Goal: Task Accomplishment & Management: Manage account settings

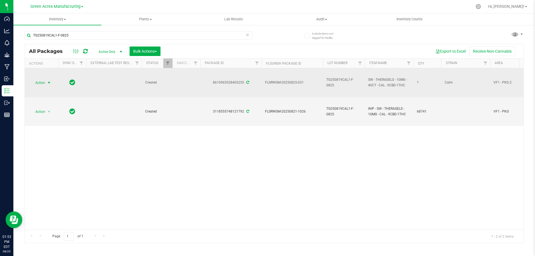
click at [42, 83] on span "Action" at bounding box center [37, 83] width 15 height 8
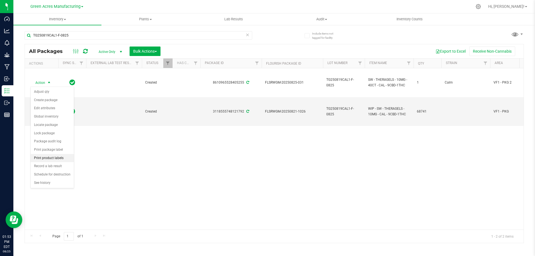
click at [58, 156] on li "Print product labels" at bounding box center [52, 158] width 43 height 8
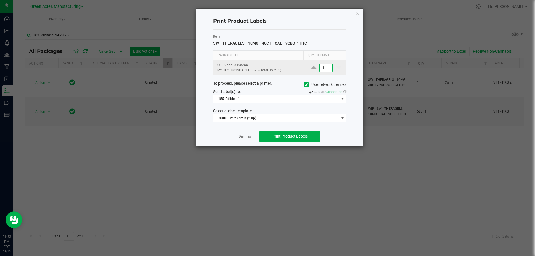
click at [324, 66] on input "1" at bounding box center [326, 68] width 13 height 8
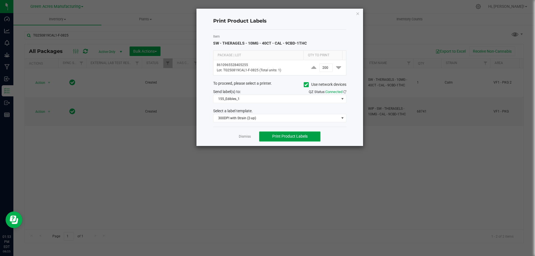
click at [279, 139] on button "Print Product Labels" at bounding box center [289, 137] width 61 height 10
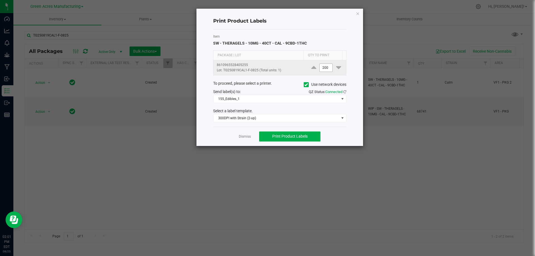
click at [321, 67] on input "200" at bounding box center [326, 68] width 13 height 8
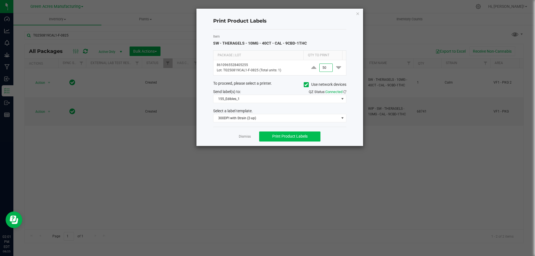
type input "50"
drag, startPoint x: 308, startPoint y: 138, endPoint x: 305, endPoint y: 135, distance: 3.8
click at [308, 137] on button "Print Product Labels" at bounding box center [289, 137] width 61 height 10
click at [243, 138] on link "Dismiss" at bounding box center [245, 136] width 12 height 5
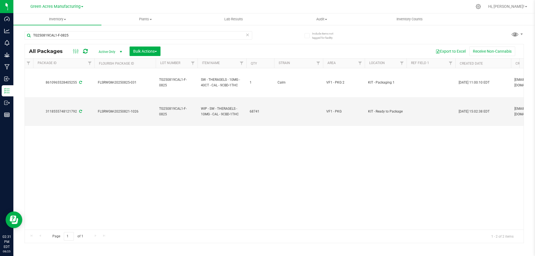
scroll to position [0, 168]
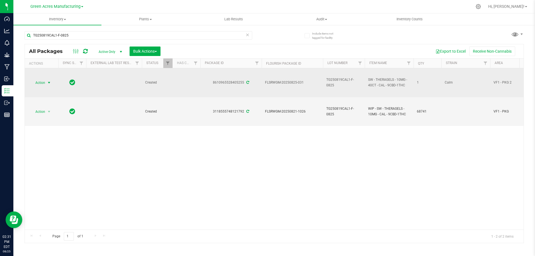
click at [40, 83] on span "Action" at bounding box center [37, 83] width 15 height 8
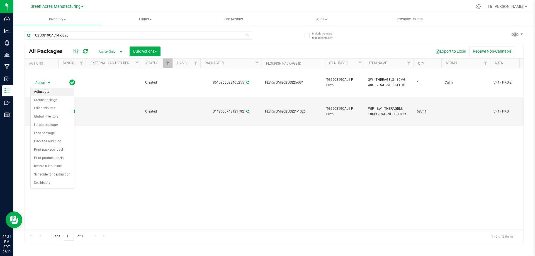
click at [55, 91] on li "Adjust qty" at bounding box center [52, 92] width 43 height 8
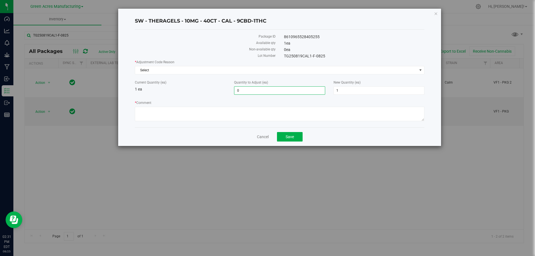
click at [255, 91] on span "0 0" at bounding box center [279, 90] width 91 height 8
type input "-1"
type input "0"
click at [209, 113] on textarea "* Comment" at bounding box center [280, 114] width 290 height 15
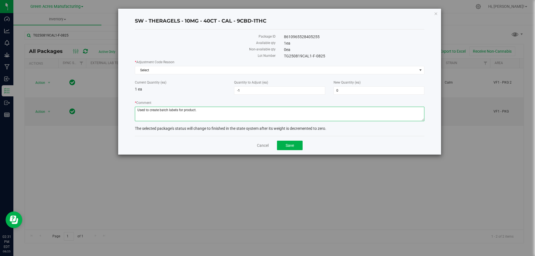
type textarea "Used to create batch labels for product."
click at [203, 93] on div "Current Quantity (ea) 1 ea Quantity to Adjust (ea) -1 -1 New Quantity (ea) 0 0" at bounding box center [280, 87] width 298 height 15
click at [219, 73] on span "Select" at bounding box center [276, 70] width 282 height 8
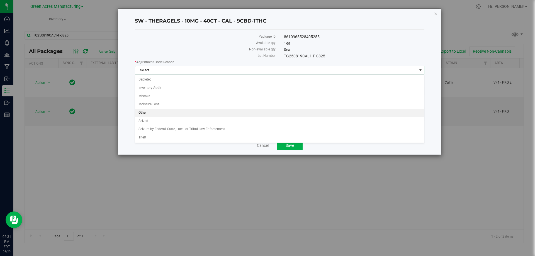
click at [167, 113] on li "Other" at bounding box center [279, 113] width 289 height 8
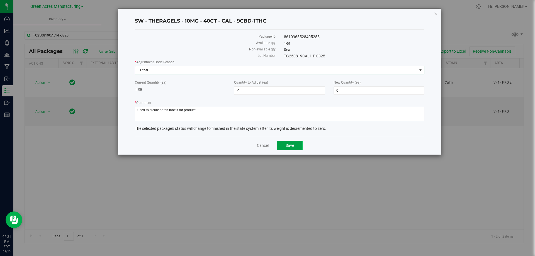
click at [292, 144] on span "Save" at bounding box center [290, 145] width 8 height 4
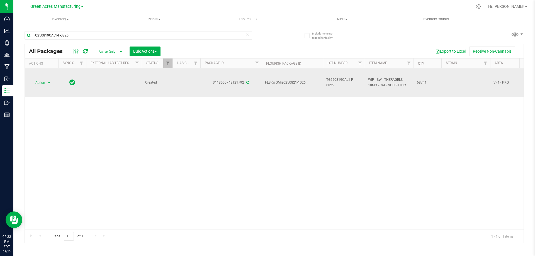
click at [49, 84] on span "select" at bounding box center [49, 83] width 4 height 4
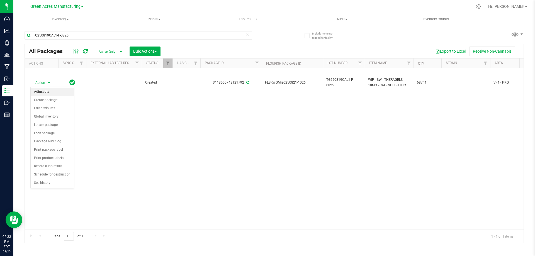
click at [47, 93] on li "Adjust qty" at bounding box center [52, 92] width 43 height 8
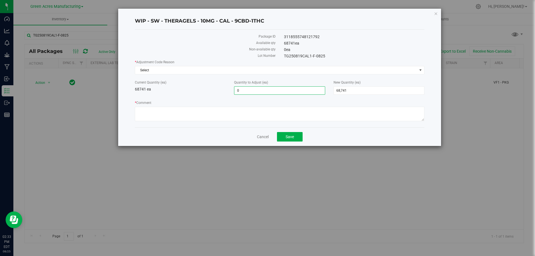
click at [243, 92] on span "0 0" at bounding box center [279, 90] width 91 height 8
click at [345, 90] on span "68,741 68741" at bounding box center [379, 90] width 91 height 8
type input "68781"
type input "40"
type input "68,781"
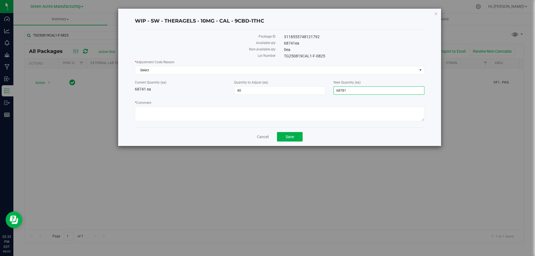
click at [274, 99] on div "* Adjustment Code Reason Select Select Depleted Inventory Audit Mistake Moistur…" at bounding box center [280, 91] width 290 height 63
click at [231, 117] on textarea "* Comment" at bounding box center [280, 114] width 290 height 15
type textarea "Added back from unit that was used to create batch label."
click at [247, 70] on span "Select" at bounding box center [276, 70] width 282 height 8
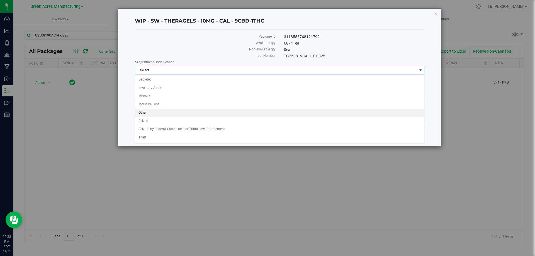
click at [170, 112] on li "Other" at bounding box center [279, 113] width 289 height 8
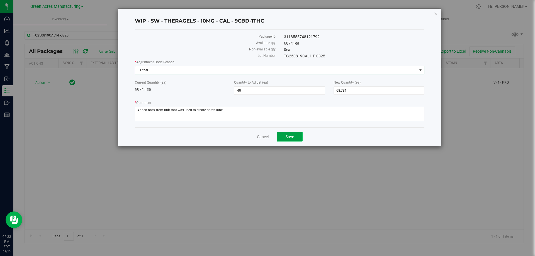
click at [298, 137] on button "Save" at bounding box center [290, 136] width 26 height 9
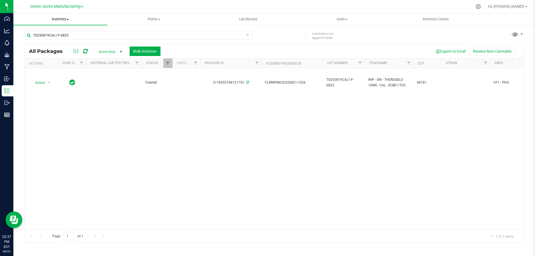
click at [70, 21] on span "Inventory" at bounding box center [60, 19] width 94 height 5
click at [66, 67] on li "From bill of materials" at bounding box center [60, 67] width 94 height 7
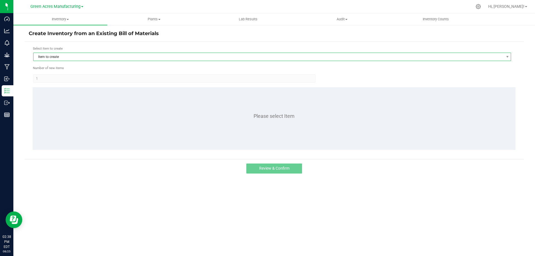
click at [139, 59] on span "Item to create" at bounding box center [268, 57] width 471 height 8
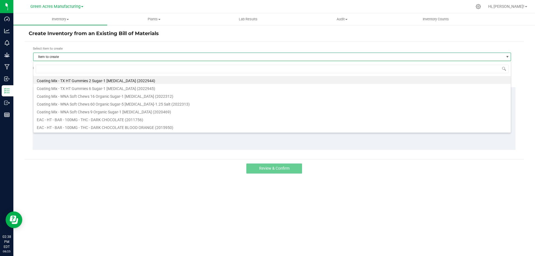
scroll to position [8, 478]
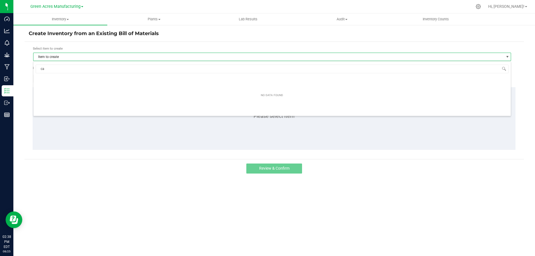
type input "c"
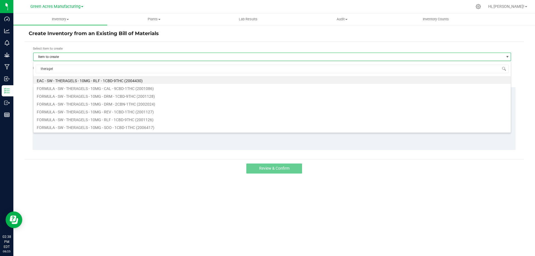
type input "theragels"
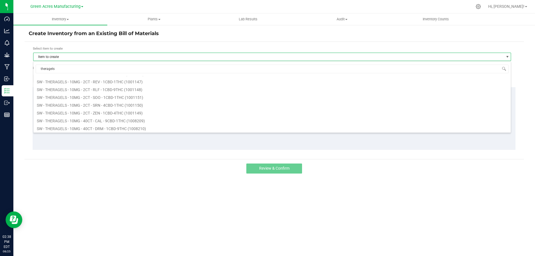
scroll to position [363, 0]
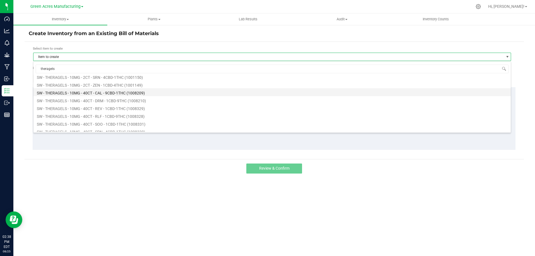
click at [125, 92] on li "SW - THERAGELS - 10MG - 40CT - CAL - 9CBD-1THC (1008209)" at bounding box center [272, 92] width 478 height 8
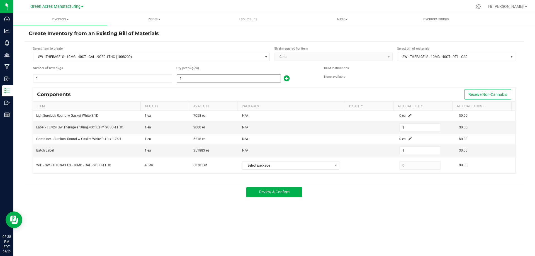
drag, startPoint x: 204, startPoint y: 84, endPoint x: 205, endPoint y: 81, distance: 3.3
click at [205, 81] on input "1" at bounding box center [229, 79] width 104 height 8
type input "17"
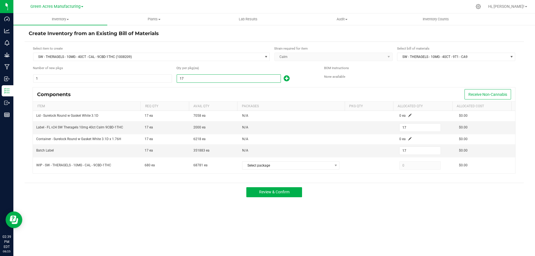
type input "171"
type input "1711"
type input "1,711"
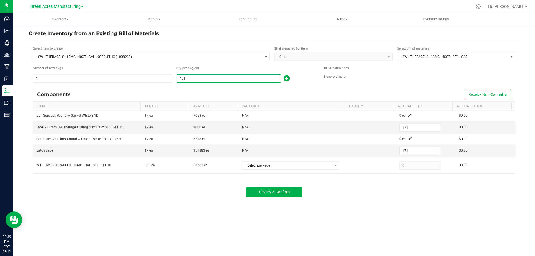
type input "1,711"
click at [207, 97] on div "Components Receive Non-Cannabis" at bounding box center [274, 95] width 483 height 14
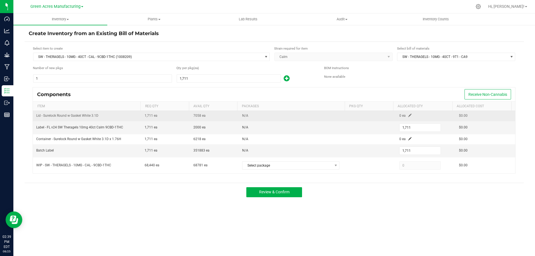
click at [409, 114] on span at bounding box center [410, 115] width 3 height 3
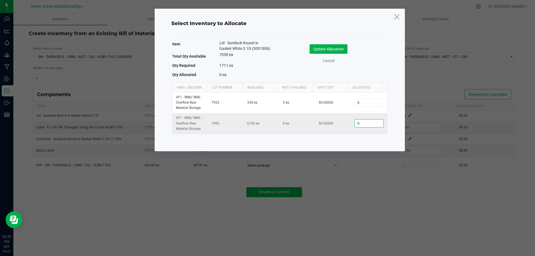
click at [372, 120] on input "0" at bounding box center [369, 124] width 28 height 8
type input "1,711"
click at [334, 49] on button "Update Allocation" at bounding box center [329, 48] width 38 height 9
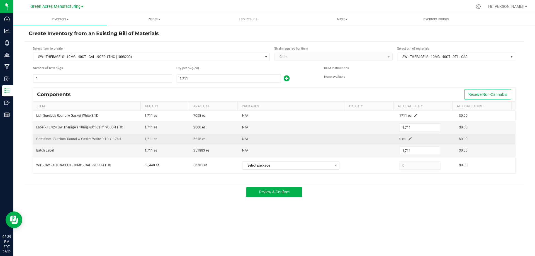
click at [409, 139] on span at bounding box center [410, 138] width 3 height 3
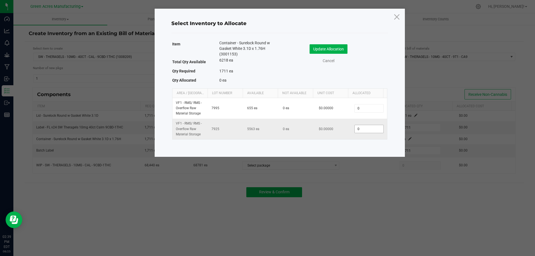
click at [367, 128] on input "0" at bounding box center [369, 129] width 28 height 8
type input "1,711"
click at [334, 46] on button "Update Allocation" at bounding box center [329, 48] width 38 height 9
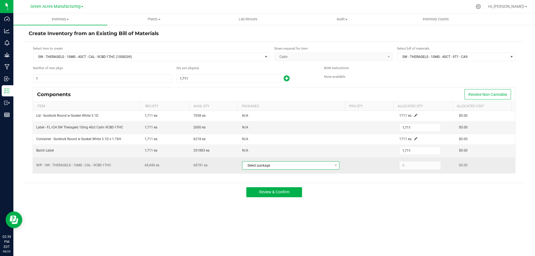
click at [295, 165] on span "Select package" at bounding box center [288, 166] width 90 height 8
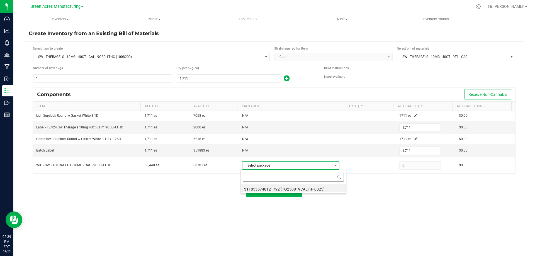
scroll to position [8, 96]
click at [303, 187] on li "3118555748121792 (TG250819CAL1-F-0825)" at bounding box center [293, 189] width 105 height 8
type input "68,440"
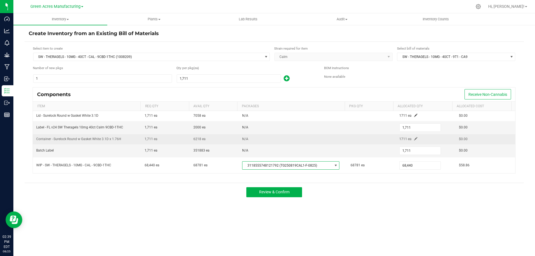
click at [369, 135] on td at bounding box center [371, 139] width 49 height 10
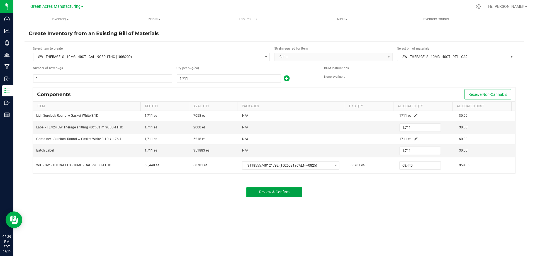
click at [287, 193] on span "Review & Confirm" at bounding box center [274, 192] width 30 height 4
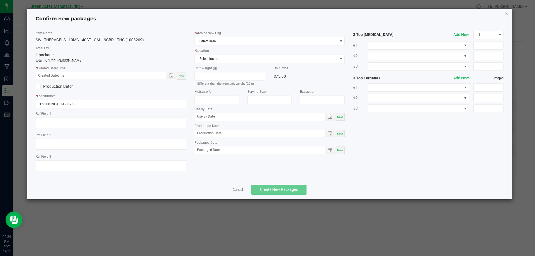
click at [184, 76] on span "Now" at bounding box center [182, 75] width 6 height 3
type input "[DATE] 02:39 PM"
click at [221, 39] on span "Select area" at bounding box center [266, 41] width 143 height 8
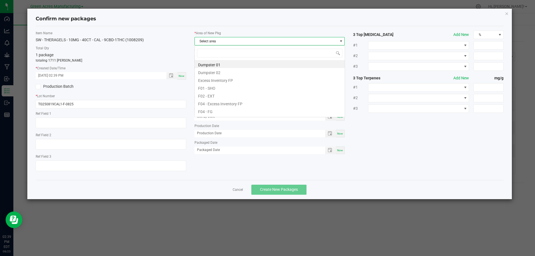
scroll to position [8, 151]
type input "v"
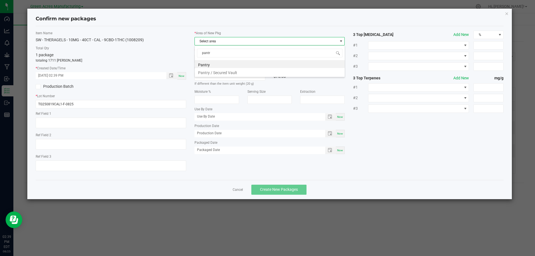
type input "pantry"
click at [236, 73] on li "Pantry / Secured Vault" at bounding box center [270, 72] width 150 height 8
click at [229, 56] on span "Select location" at bounding box center [266, 59] width 143 height 8
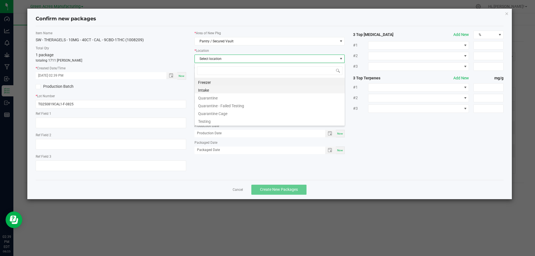
click at [230, 89] on li "Intake" at bounding box center [270, 90] width 150 height 8
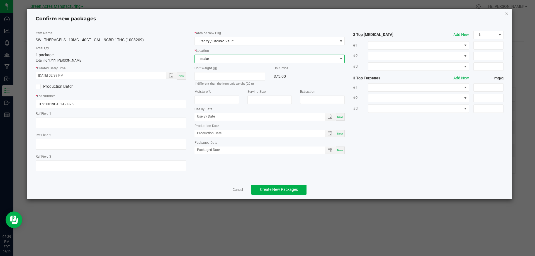
click at [177, 43] on div "SW - THERAGELS - 10MG - 40CT - CAL - 9CBD-1THC (1008209)" at bounding box center [111, 40] width 151 height 6
click at [181, 52] on div "1 package totaling 1711 [PERSON_NAME]" at bounding box center [111, 57] width 151 height 11
click at [182, 73] on div "Now" at bounding box center [181, 76] width 9 height 8
type input "[DATE] 02:40 PM"
click at [185, 58] on p "totaling 1711 [PERSON_NAME]" at bounding box center [111, 60] width 151 height 5
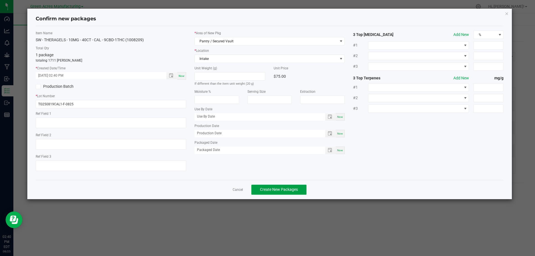
click at [282, 189] on span "Create New Packages" at bounding box center [279, 189] width 38 height 4
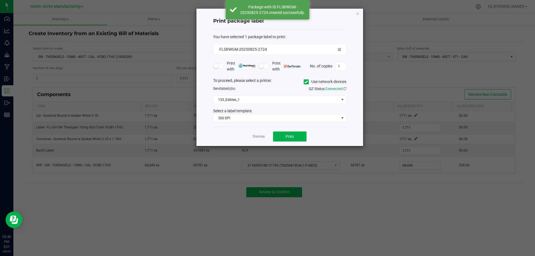
click at [276, 85] on div "To proceed, please select a printer. Use network devices" at bounding box center [280, 82] width 142 height 8
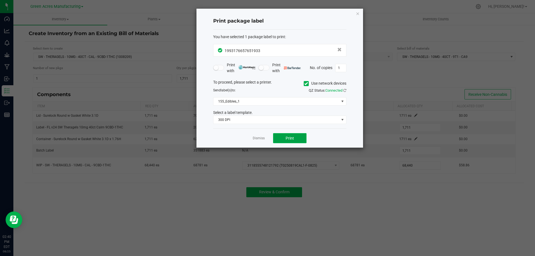
click at [294, 139] on span "Print" at bounding box center [290, 138] width 8 height 4
click at [258, 140] on link "Dismiss" at bounding box center [259, 138] width 12 height 5
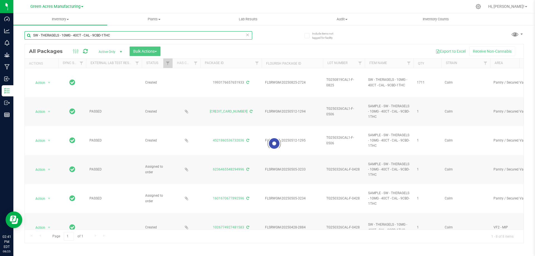
click at [113, 33] on input "SW - THERAGELS - 10MG - 40CT - CAL - 9CBD-1THC" at bounding box center [139, 35] width 228 height 8
type input "TG250819CAL1-F-0825"
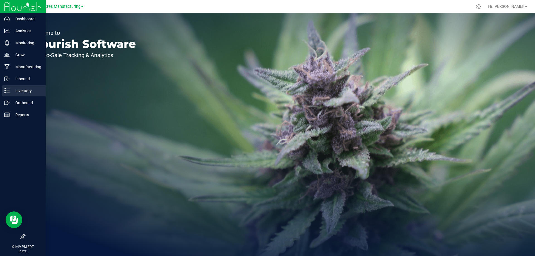
click at [8, 91] on line at bounding box center [7, 91] width 3 height 0
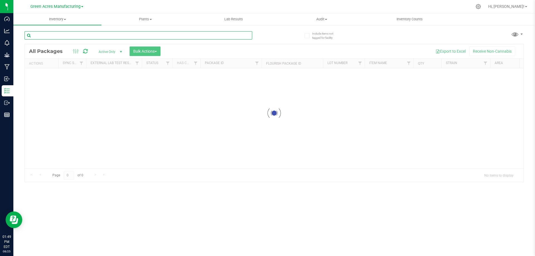
click at [98, 33] on input "text" at bounding box center [139, 35] width 228 height 8
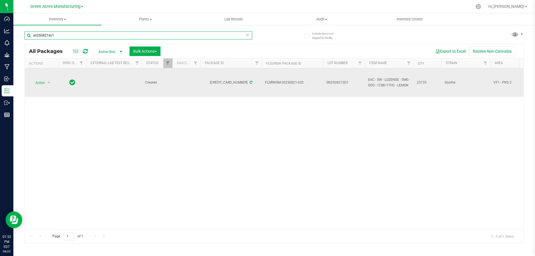
type input "sn250821so1"
click at [353, 81] on span "SN250821SO1" at bounding box center [344, 82] width 35 height 5
type input "SN250821SO1-0825"
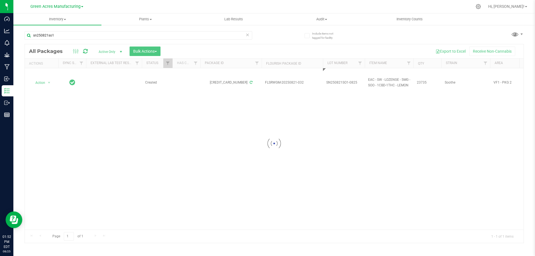
click at [356, 146] on div "Loading... All Packages Active Only Active Only Lab Samples Locked All External…" at bounding box center [275, 143] width 500 height 199
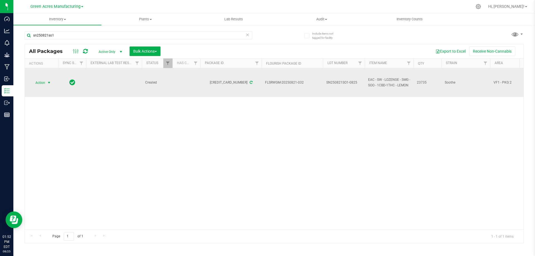
click at [42, 82] on span "Action" at bounding box center [37, 83] width 15 height 8
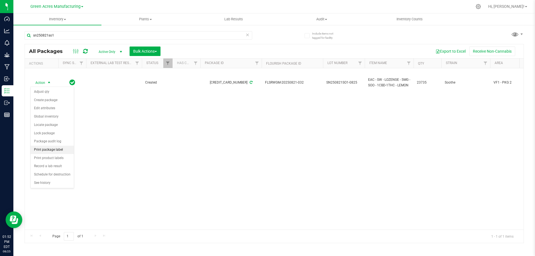
click at [54, 149] on li "Print package label" at bounding box center [52, 150] width 43 height 8
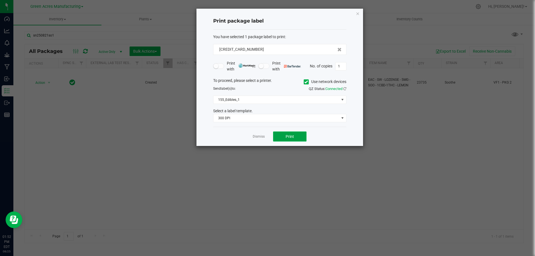
click at [289, 139] on button "Print" at bounding box center [289, 137] width 33 height 10
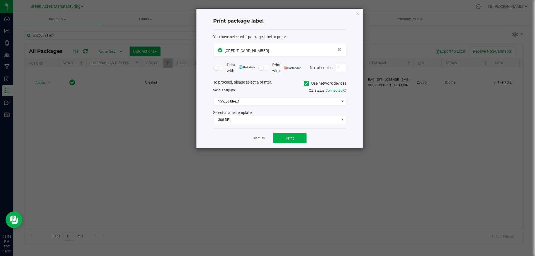
click at [261, 142] on div "Dismiss Print" at bounding box center [279, 138] width 133 height 19
click at [259, 140] on link "Dismiss" at bounding box center [259, 138] width 12 height 5
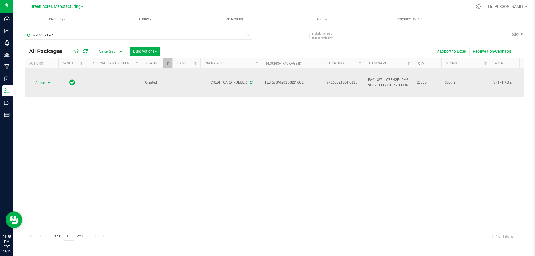
click at [43, 84] on span "Action" at bounding box center [37, 83] width 15 height 8
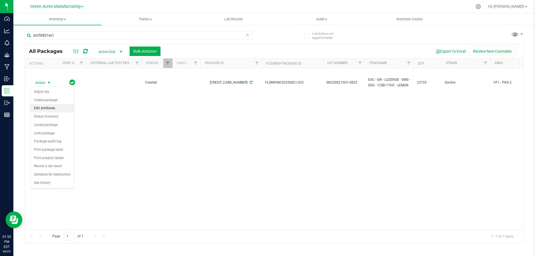
click at [49, 110] on li "Edit attributes" at bounding box center [52, 108] width 43 height 8
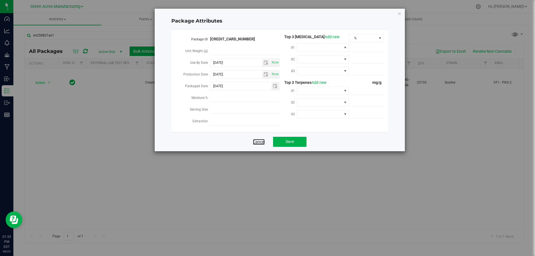
click at [262, 141] on link "Cancel" at bounding box center [259, 142] width 12 height 6
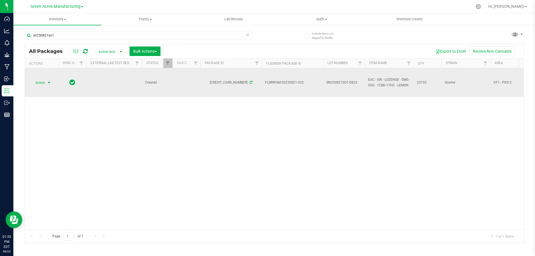
click at [37, 81] on span "Action" at bounding box center [37, 83] width 15 height 8
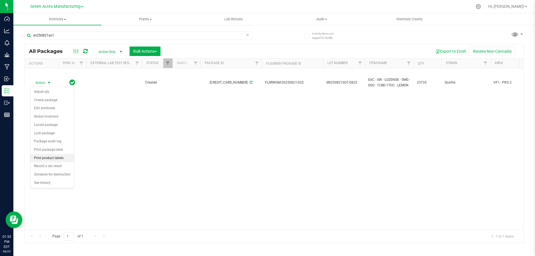
click at [58, 158] on li "Print product labels" at bounding box center [52, 158] width 43 height 8
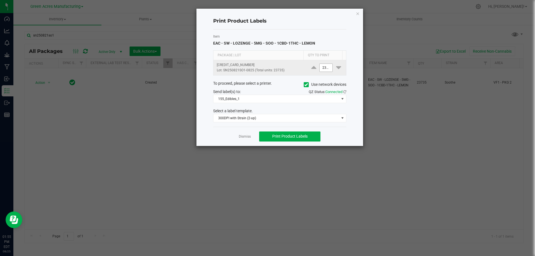
click at [323, 67] on input "23735" at bounding box center [326, 68] width 13 height 8
type input "10"
click at [332, 41] on div "Item EAC - SW - LOZENGE - 5MG - SOO - 1CBD-1THC - LEMON" at bounding box center [279, 40] width 133 height 12
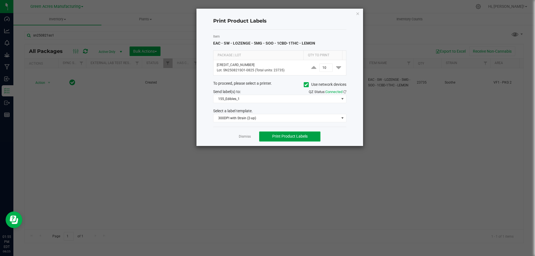
click at [303, 134] on button "Print Product Labels" at bounding box center [289, 137] width 61 height 10
click at [301, 117] on span "300DPI with Strain (2-up)" at bounding box center [277, 118] width 126 height 8
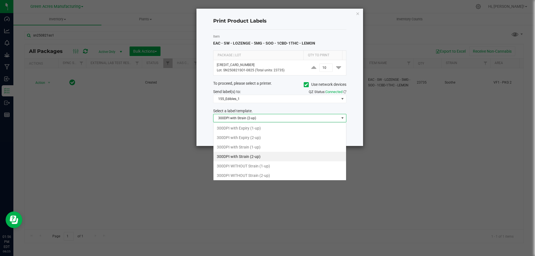
scroll to position [8, 133]
click at [282, 176] on li "300DPI WITHOUT Strain (2-up)" at bounding box center [280, 175] width 133 height 9
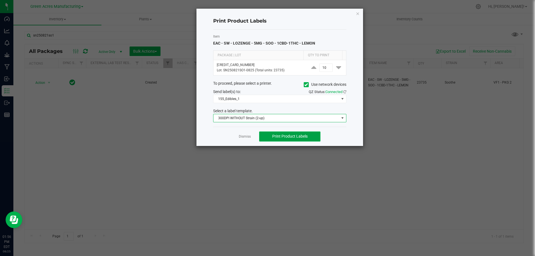
click at [295, 136] on span "Print Product Labels" at bounding box center [289, 136] width 35 height 4
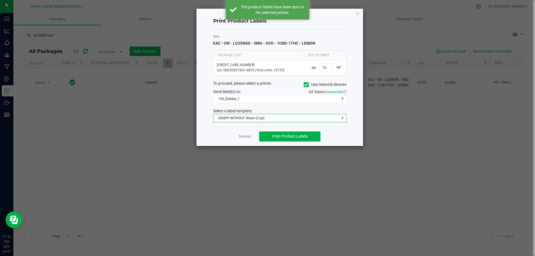
click at [282, 115] on span "300DPI WITHOUT Strain (2-up)" at bounding box center [277, 118] width 126 height 8
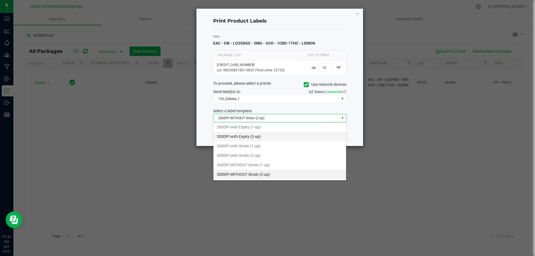
click at [262, 136] on li "300DPI with Expiry (2-up)" at bounding box center [280, 136] width 133 height 9
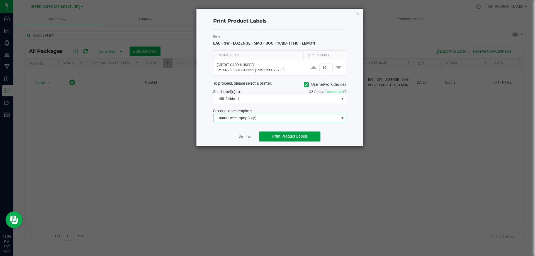
click at [284, 138] on span "Print Product Labels" at bounding box center [289, 136] width 35 height 4
click at [242, 137] on link "Dismiss" at bounding box center [245, 136] width 12 height 5
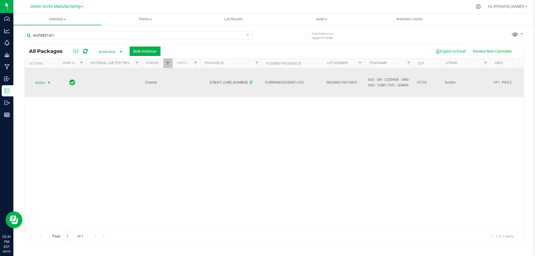
click at [48, 84] on span "select" at bounding box center [49, 83] width 7 height 8
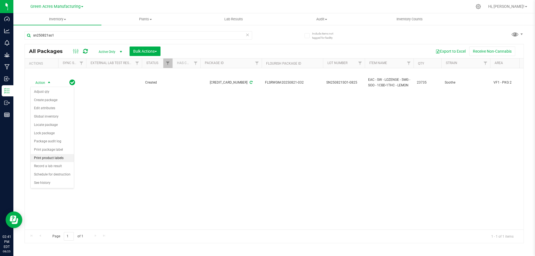
click at [55, 158] on li "Print product labels" at bounding box center [52, 158] width 43 height 8
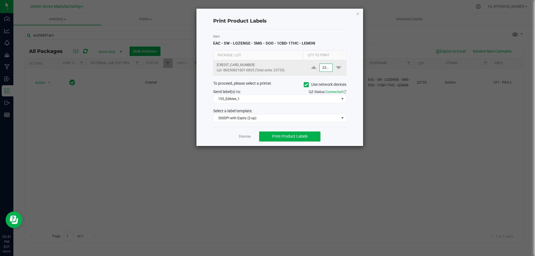
click at [321, 67] on input "23735" at bounding box center [326, 68] width 13 height 8
type input "1,000"
click at [334, 30] on div "Item EAC - SW - LOZENGE - 5MG - SOO - 1CBD-1THC - LEMON Package | Lot Qty to Pr…" at bounding box center [279, 78] width 133 height 97
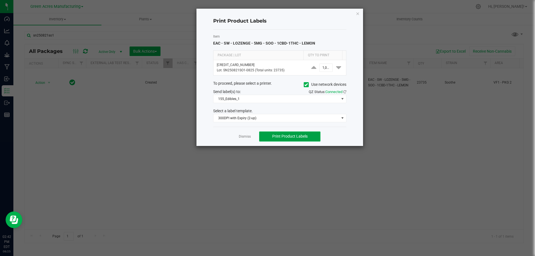
click at [302, 136] on span "Print Product Labels" at bounding box center [289, 136] width 35 height 4
